Goal: Transaction & Acquisition: Purchase product/service

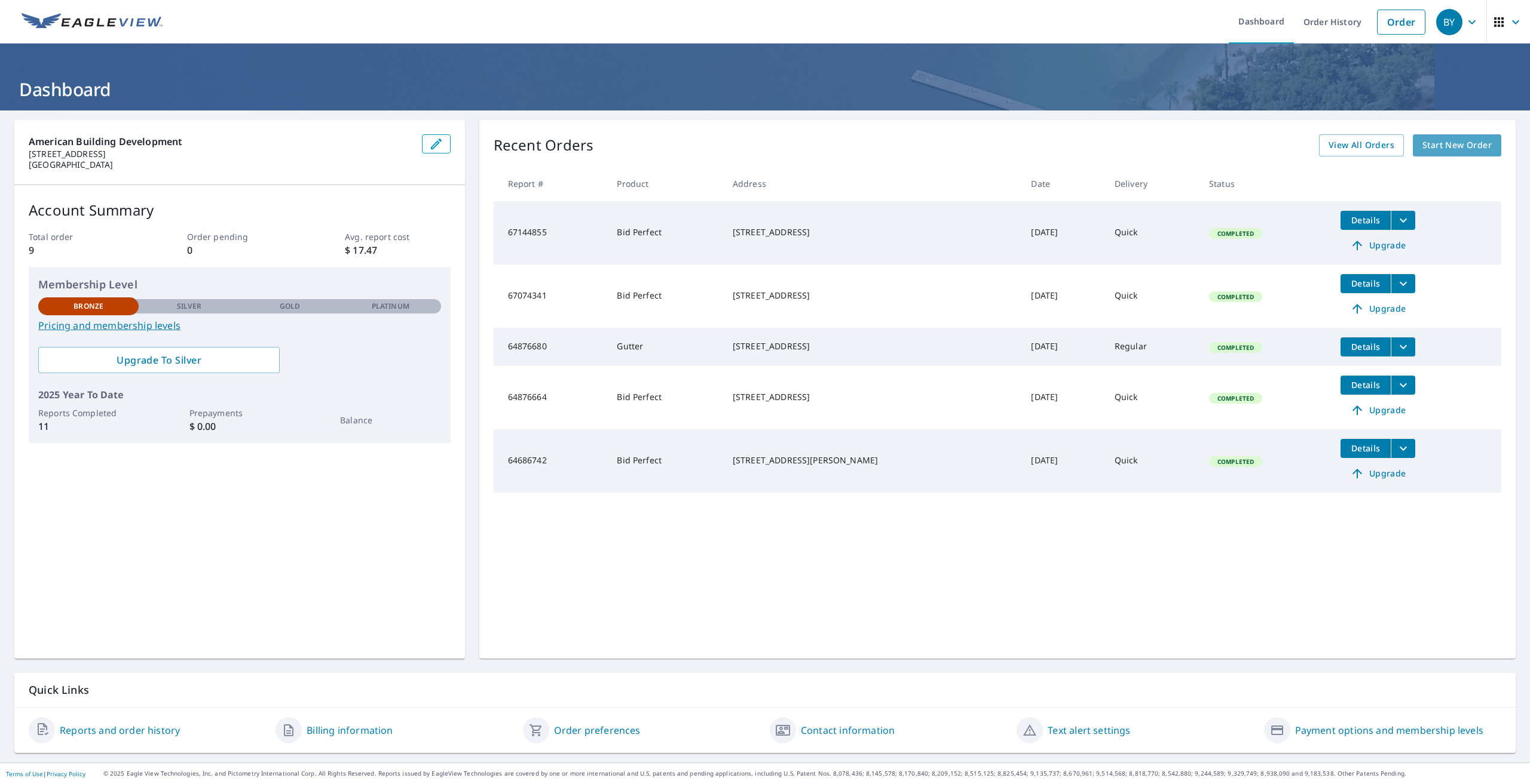
click at [1447, 149] on span "Start New Order" at bounding box center [1457, 145] width 69 height 15
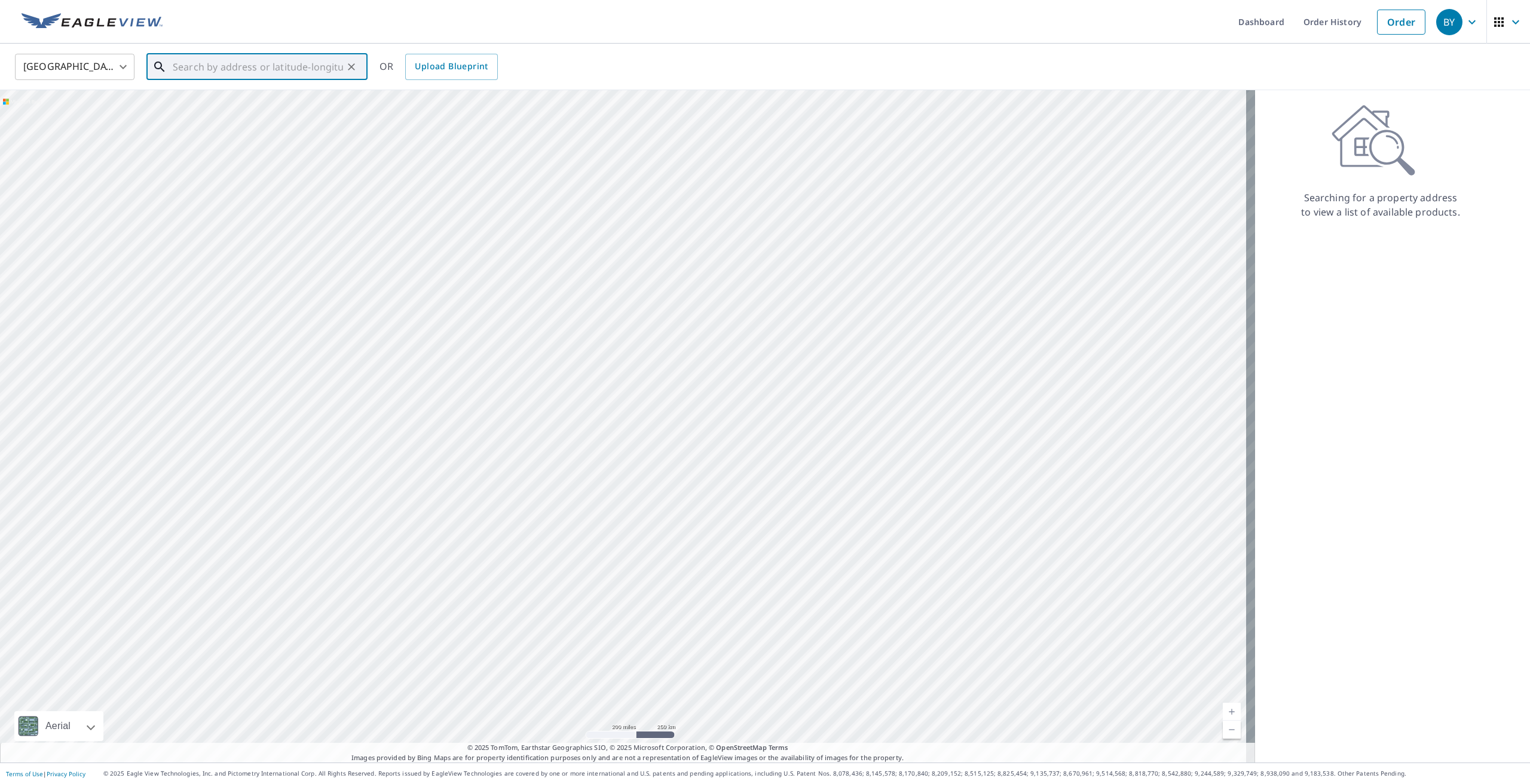
click at [208, 61] on input "text" at bounding box center [257, 67] width 170 height 33
click at [226, 202] on p "[GEOGRAPHIC_DATA], [GEOGRAPHIC_DATA] 95819" at bounding box center [264, 214] width 187 height 24
type input "[STREET_ADDRESS]"
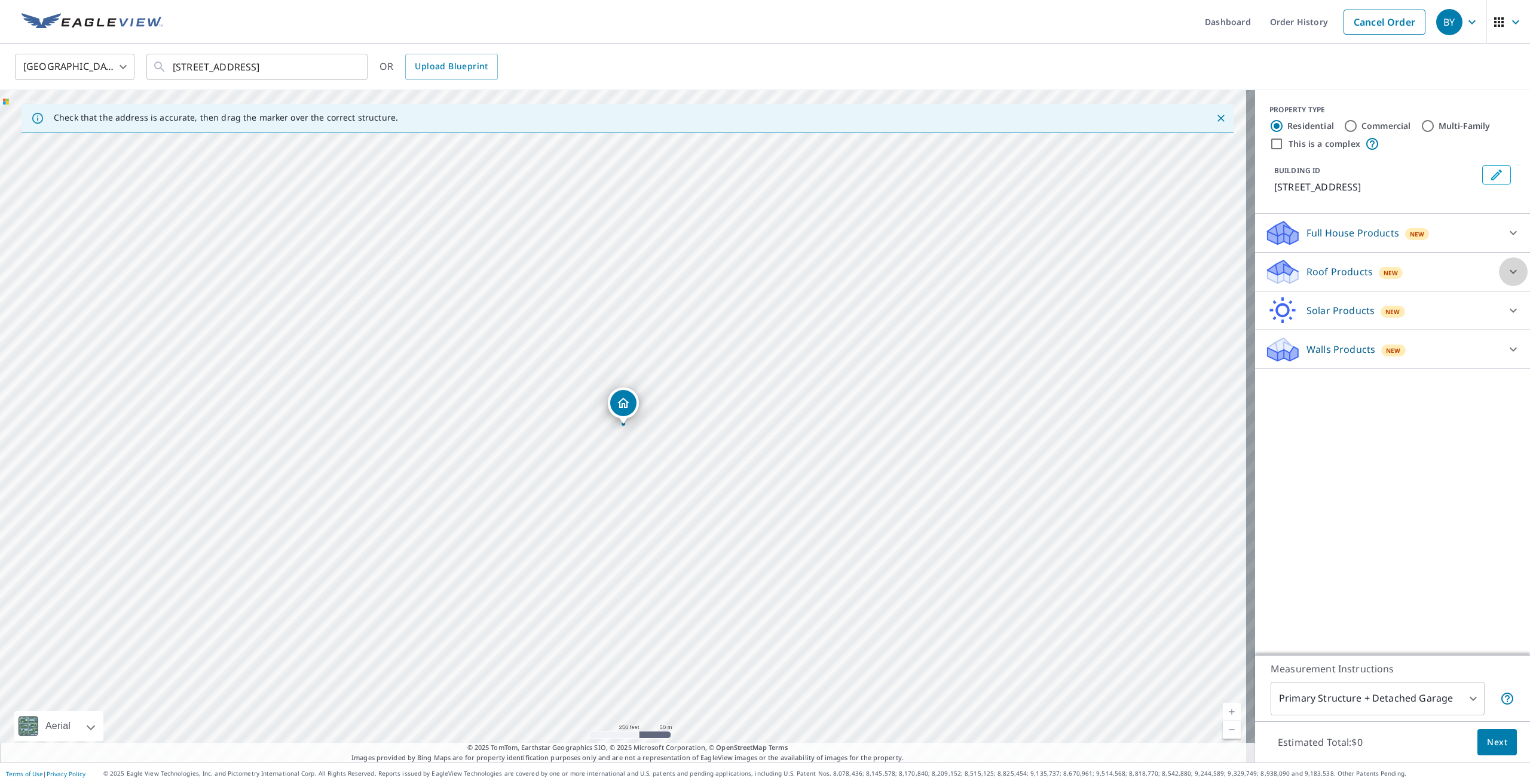
click at [1506, 268] on icon at bounding box center [1513, 272] width 15 height 15
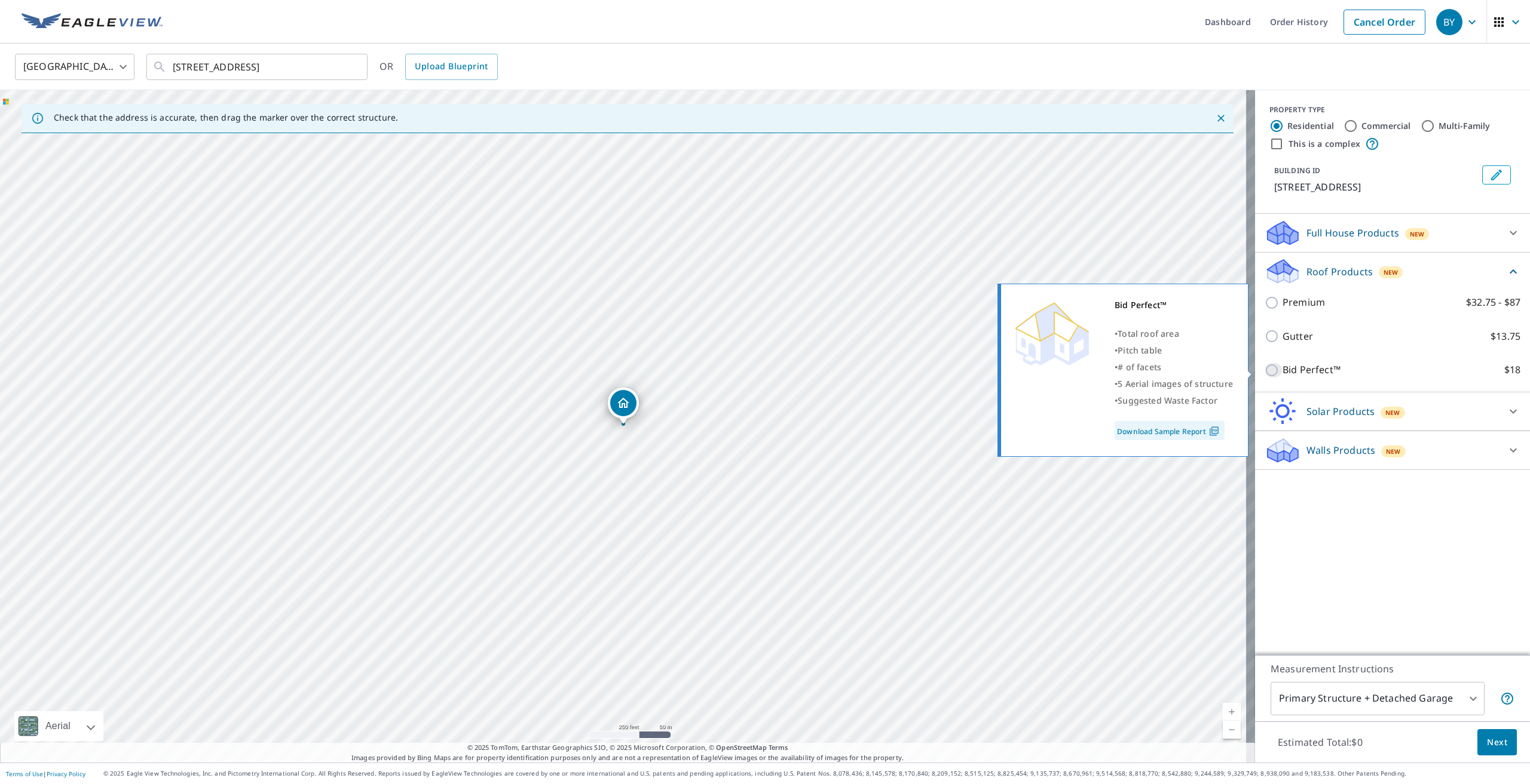
click at [1265, 373] on input "Bid Perfect™ $18" at bounding box center [1274, 370] width 18 height 15
checkbox input "true"
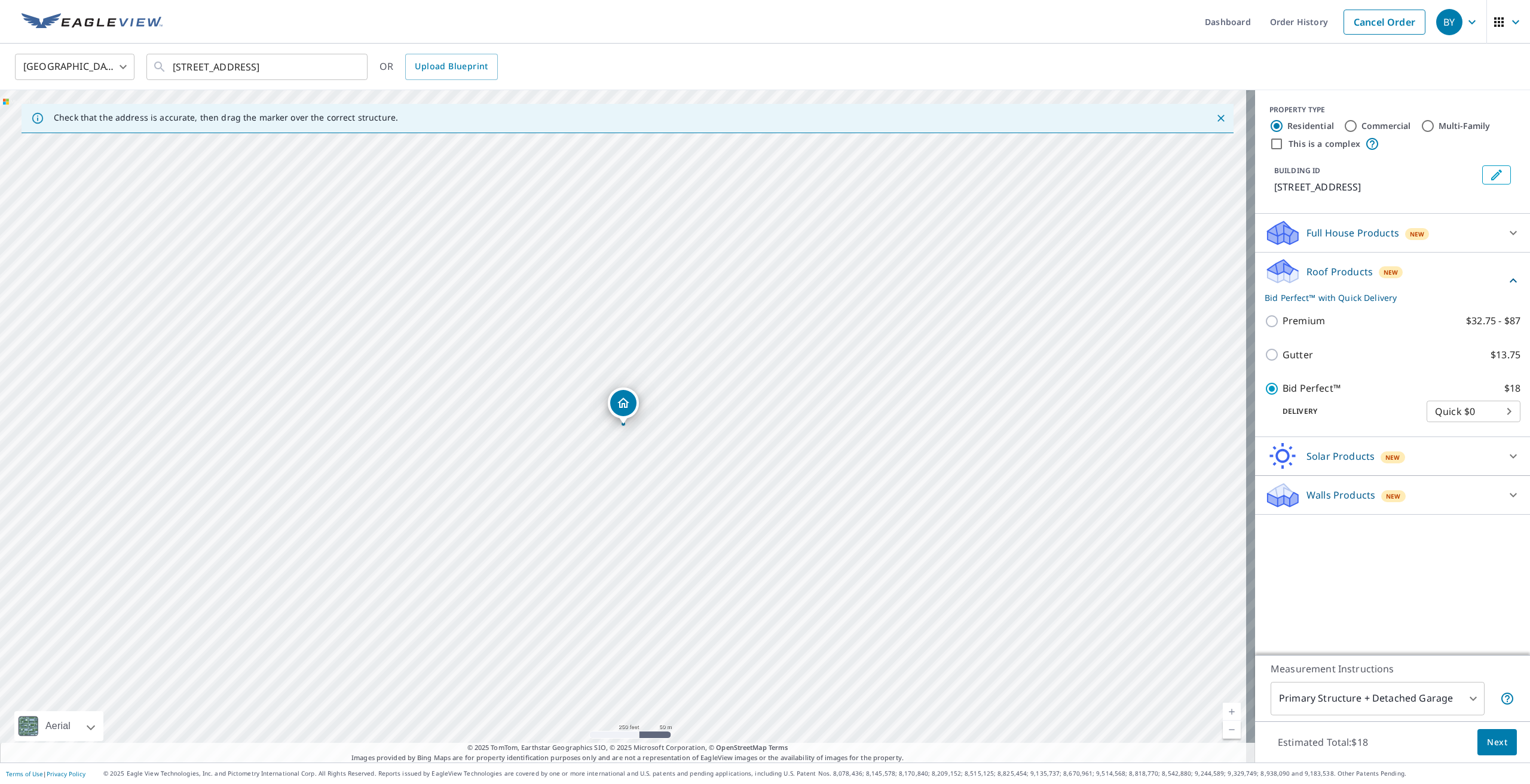
click at [1503, 415] on body "BY BY Dashboard Order History Cancel Order BY United States [GEOGRAPHIC_DATA] ​…" at bounding box center [765, 392] width 1530 height 784
click at [1503, 415] on li "Quick $0" at bounding box center [1464, 412] width 94 height 22
click at [1319, 369] on div "Gutter $13.75" at bounding box center [1393, 355] width 256 height 34
click at [1490, 745] on span "Next" at bounding box center [1497, 743] width 21 height 15
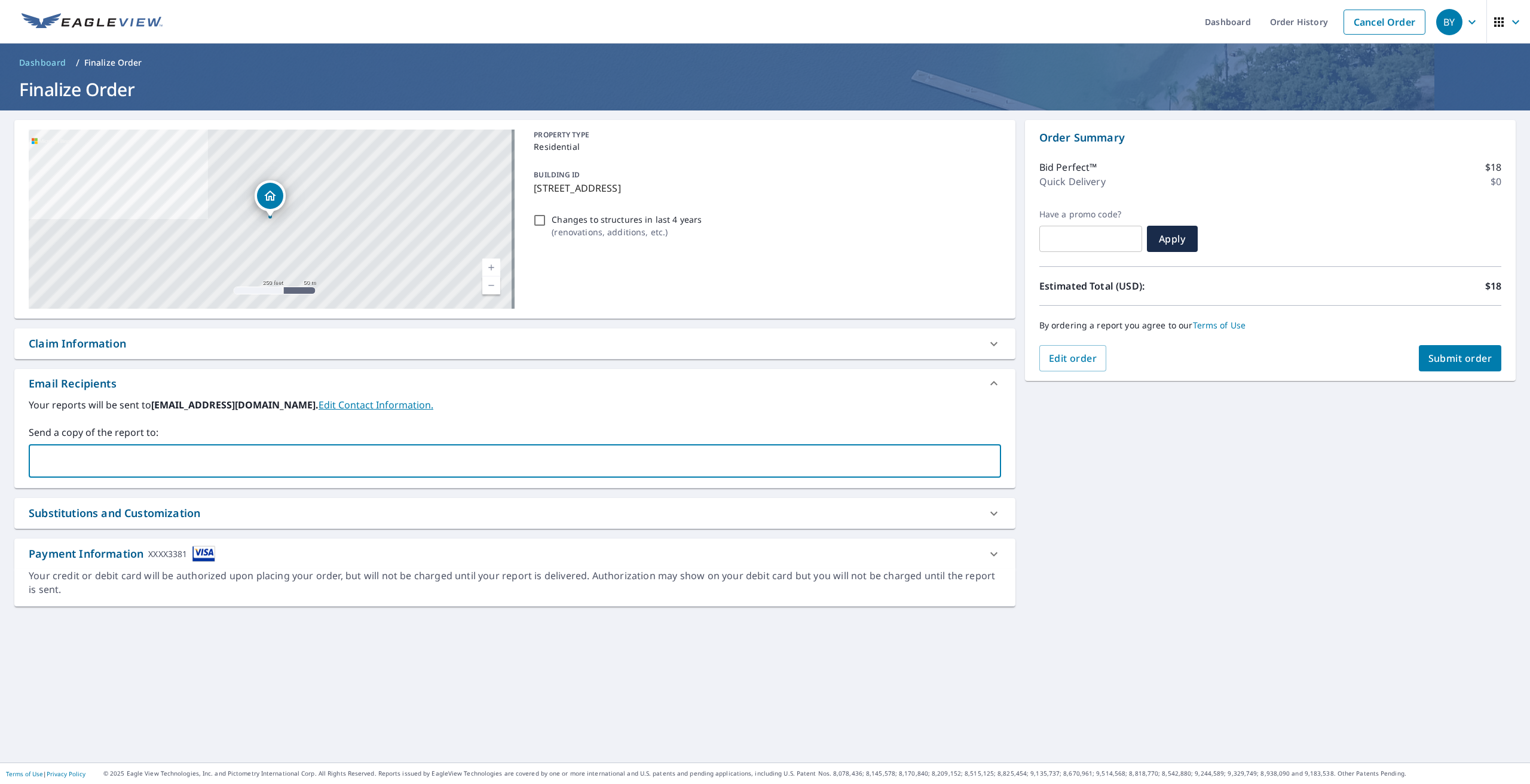
click at [105, 465] on input "text" at bounding box center [506, 461] width 944 height 23
type input "[EMAIL_ADDRESS][DOMAIN_NAME]"
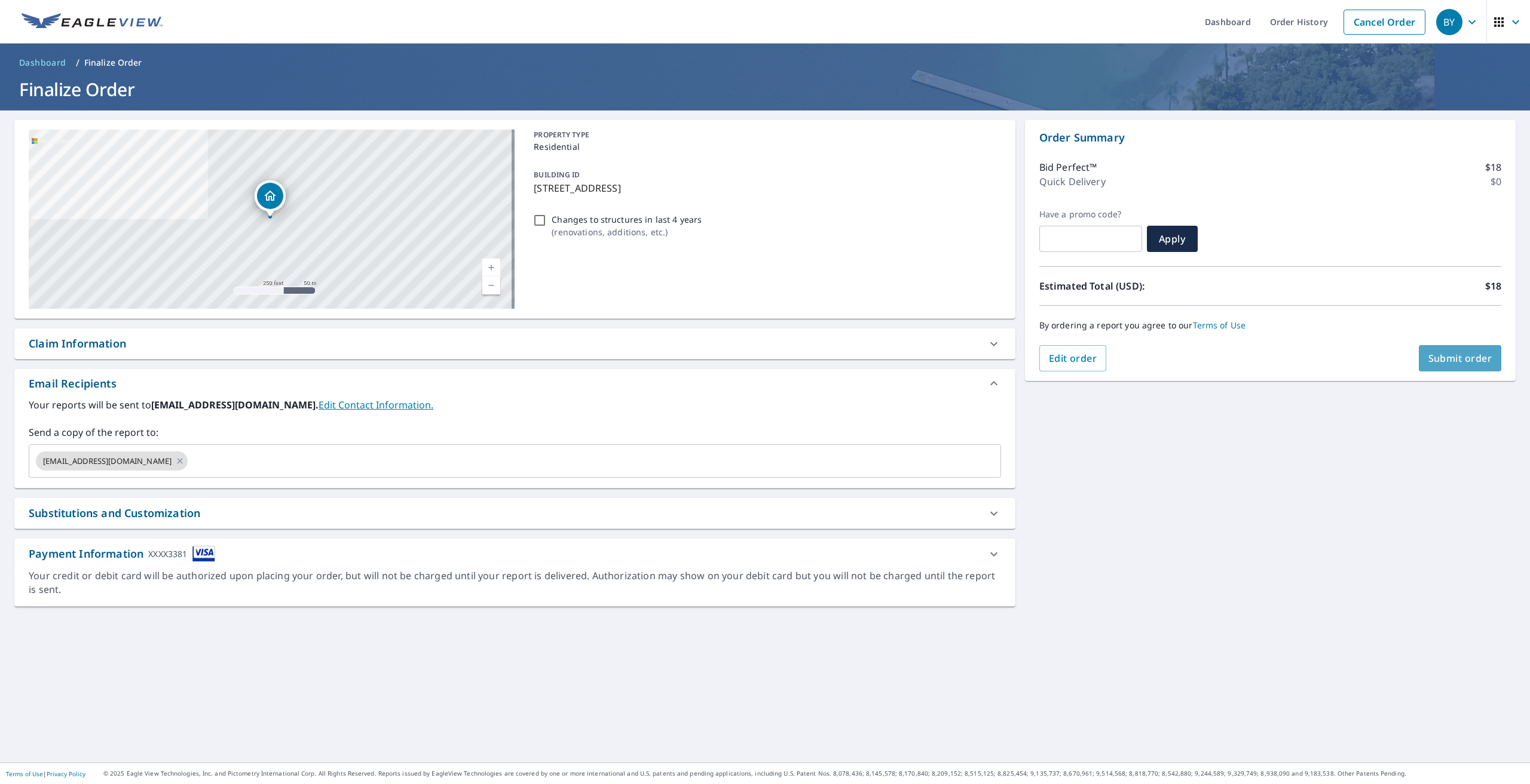
click at [1460, 366] on button "Submit order" at bounding box center [1460, 359] width 83 height 27
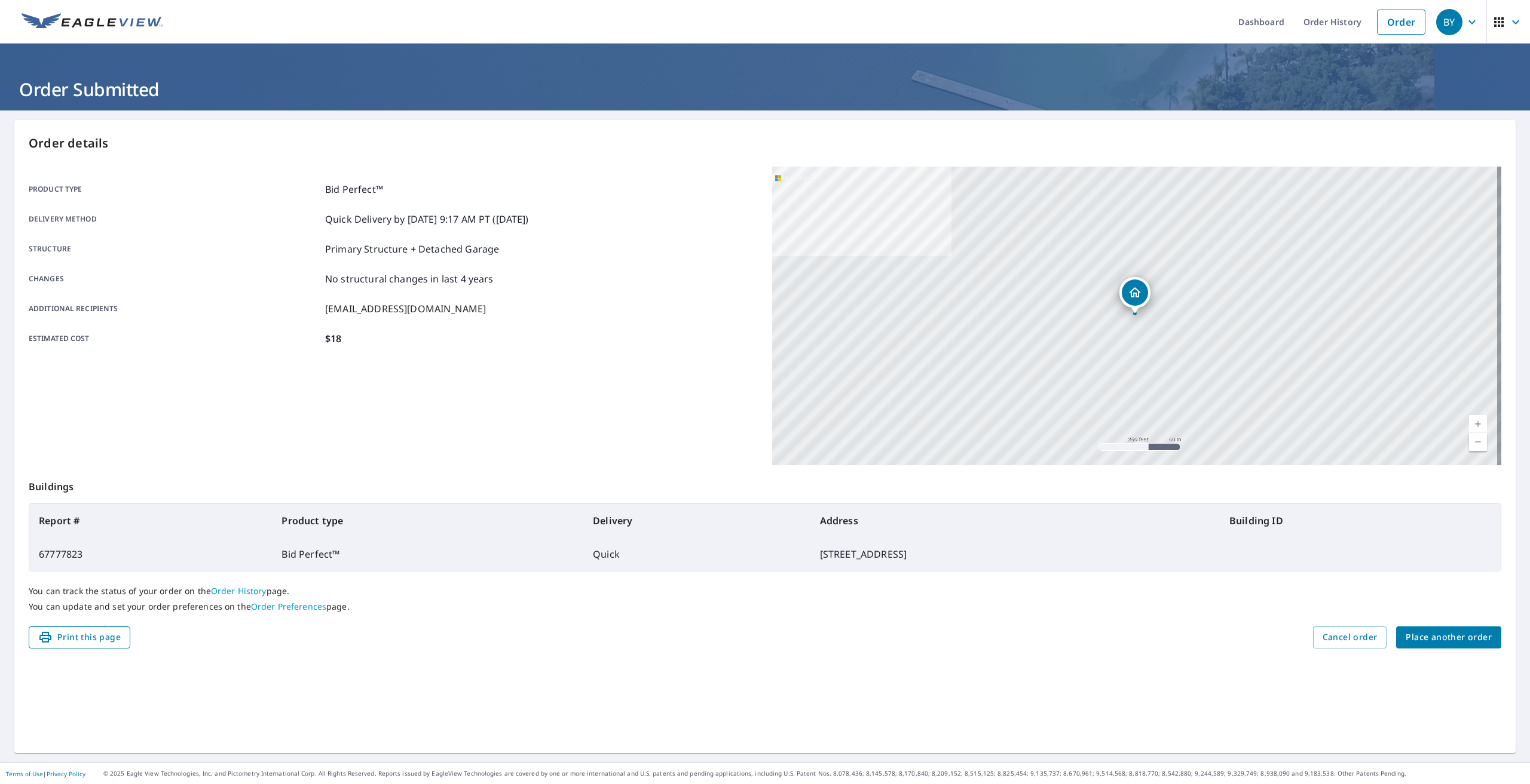
click at [75, 634] on span "Print this page" at bounding box center [80, 637] width 83 height 15
